Goal: Find contact information

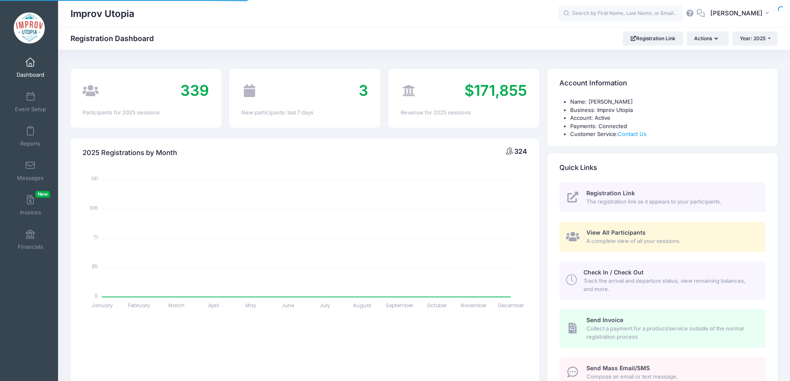
select select
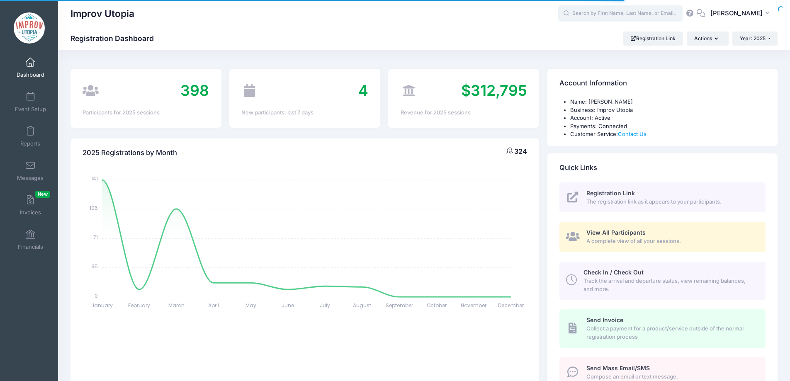
click at [624, 13] on input "text" at bounding box center [620, 13] width 124 height 17
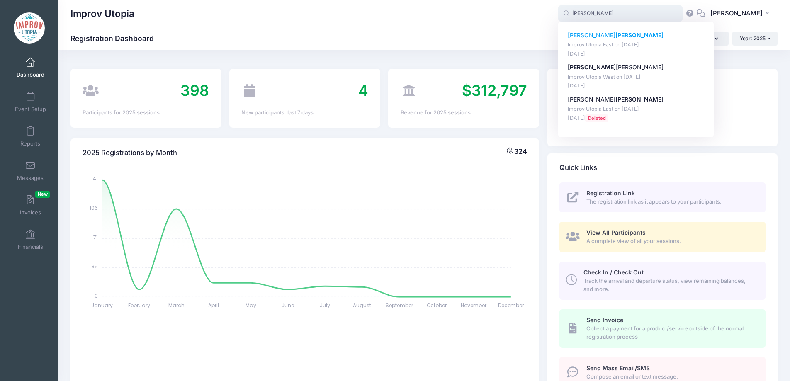
click at [615, 32] on strong "Taylor" at bounding box center [639, 35] width 48 height 7
type input "Geoff Taylor (Improv Utopia East, Aug-29, 2025)"
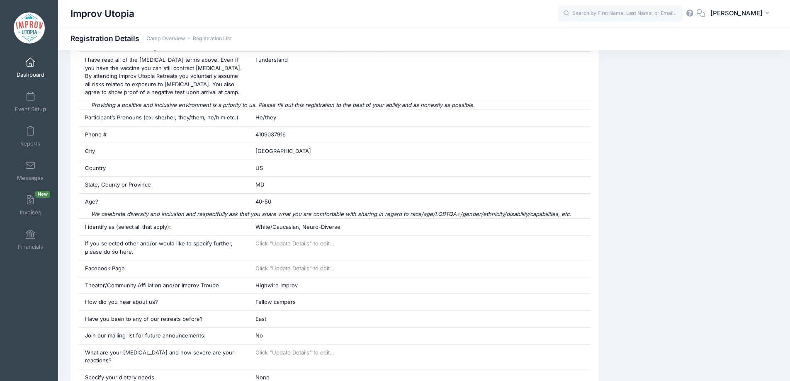
scroll to position [275, 0]
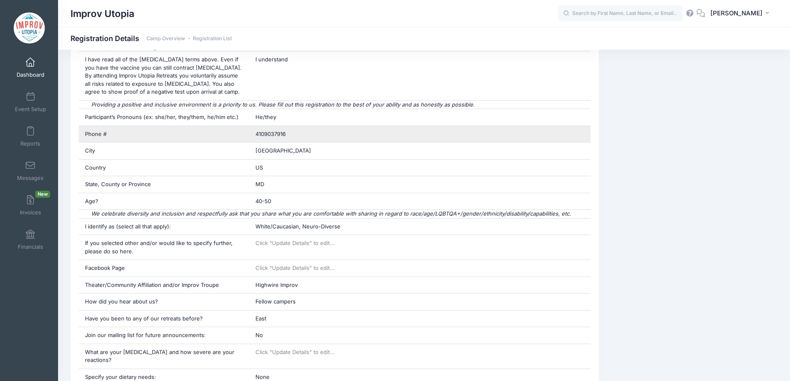
click at [279, 133] on span "4109037916" at bounding box center [270, 134] width 30 height 7
copy div "4109037916"
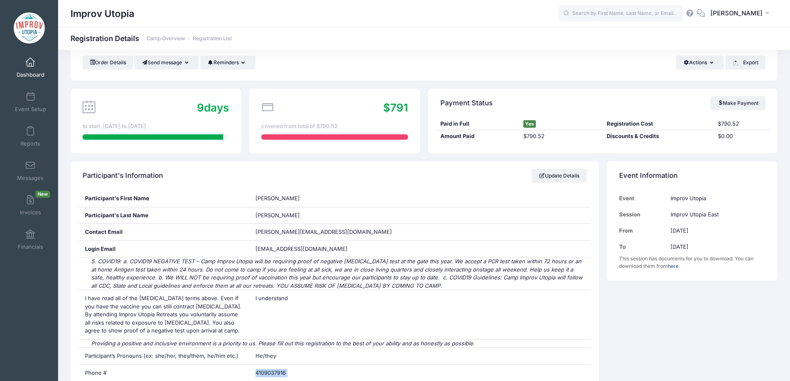
scroll to position [0, 0]
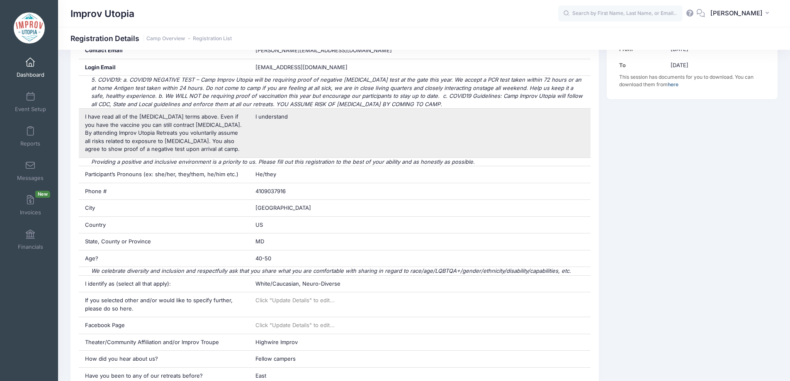
click at [447, 122] on div "I understand" at bounding box center [419, 133] width 341 height 49
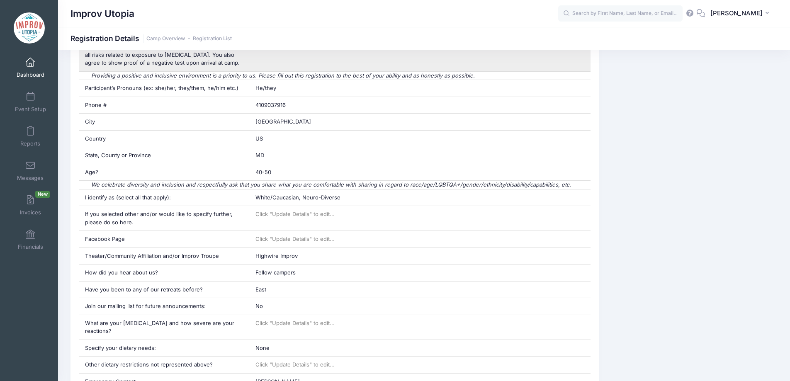
scroll to position [305, 0]
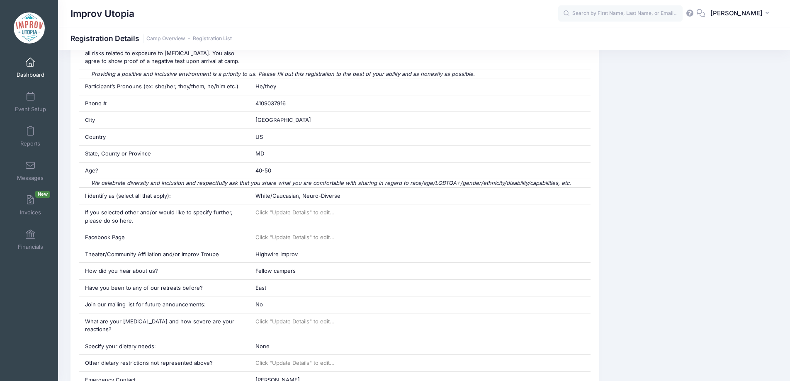
click at [30, 63] on span at bounding box center [30, 62] width 0 height 9
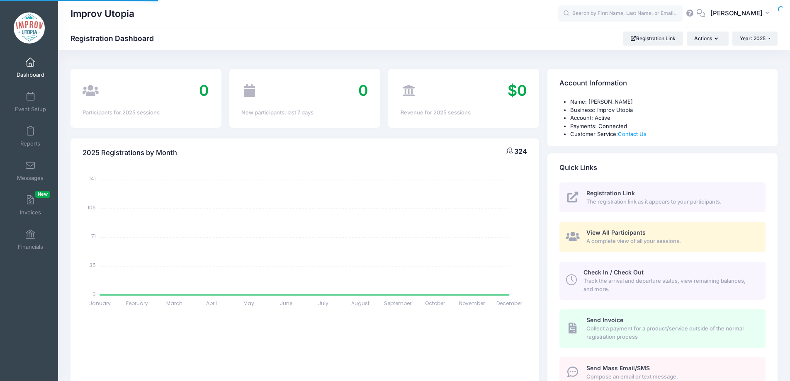
select select
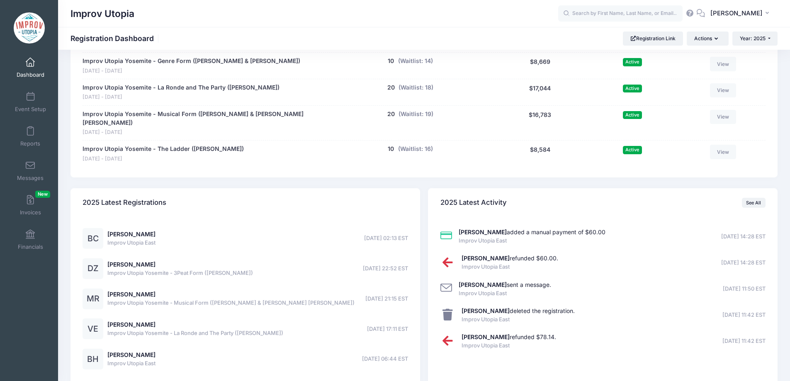
scroll to position [600, 0]
